Goal: Transaction & Acquisition: Purchase product/service

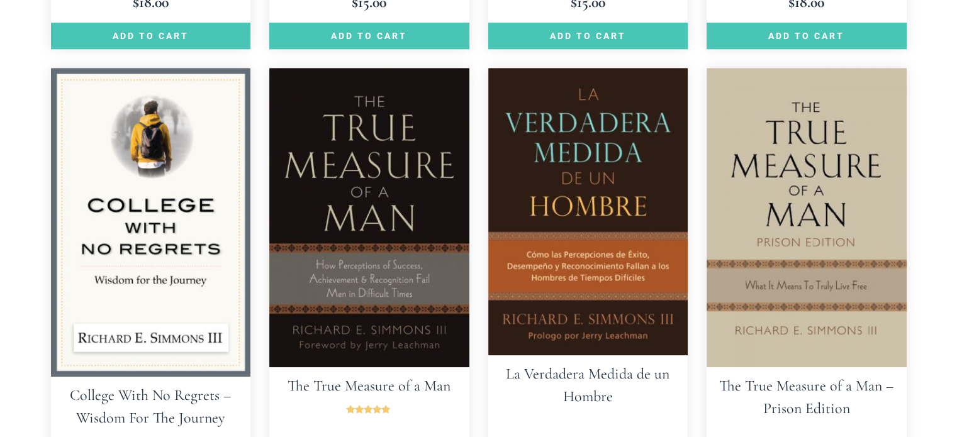
scroll to position [755, 0]
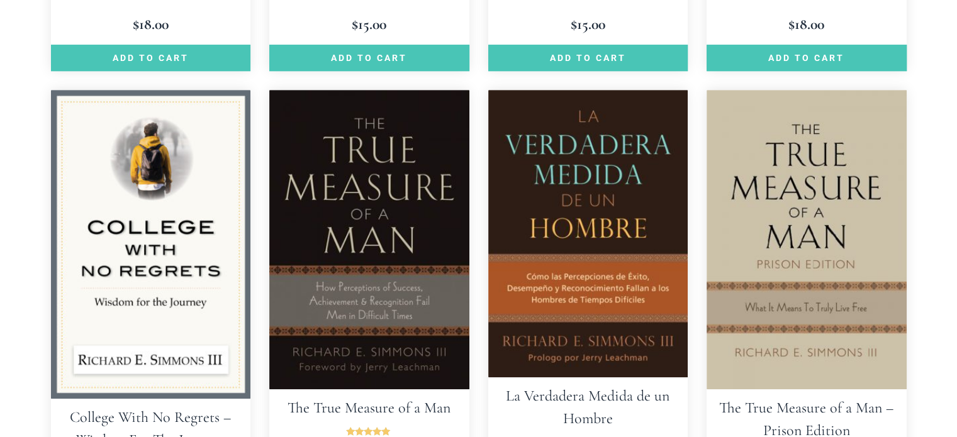
click at [415, 170] on img at bounding box center [369, 239] width 200 height 299
drag, startPoint x: 600, startPoint y: 216, endPoint x: 567, endPoint y: 224, distance: 33.7
click at [567, 224] on img at bounding box center [588, 233] width 200 height 287
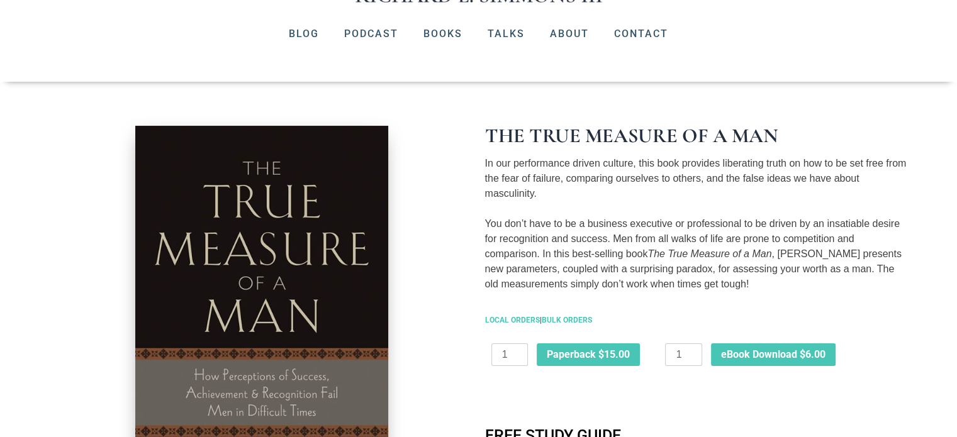
scroll to position [315, 0]
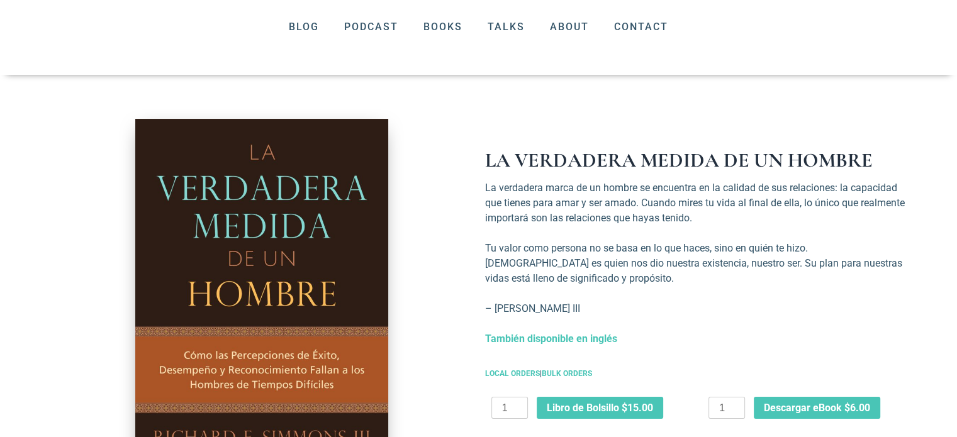
scroll to position [126, 0]
